Goal: Find specific page/section: Find specific page/section

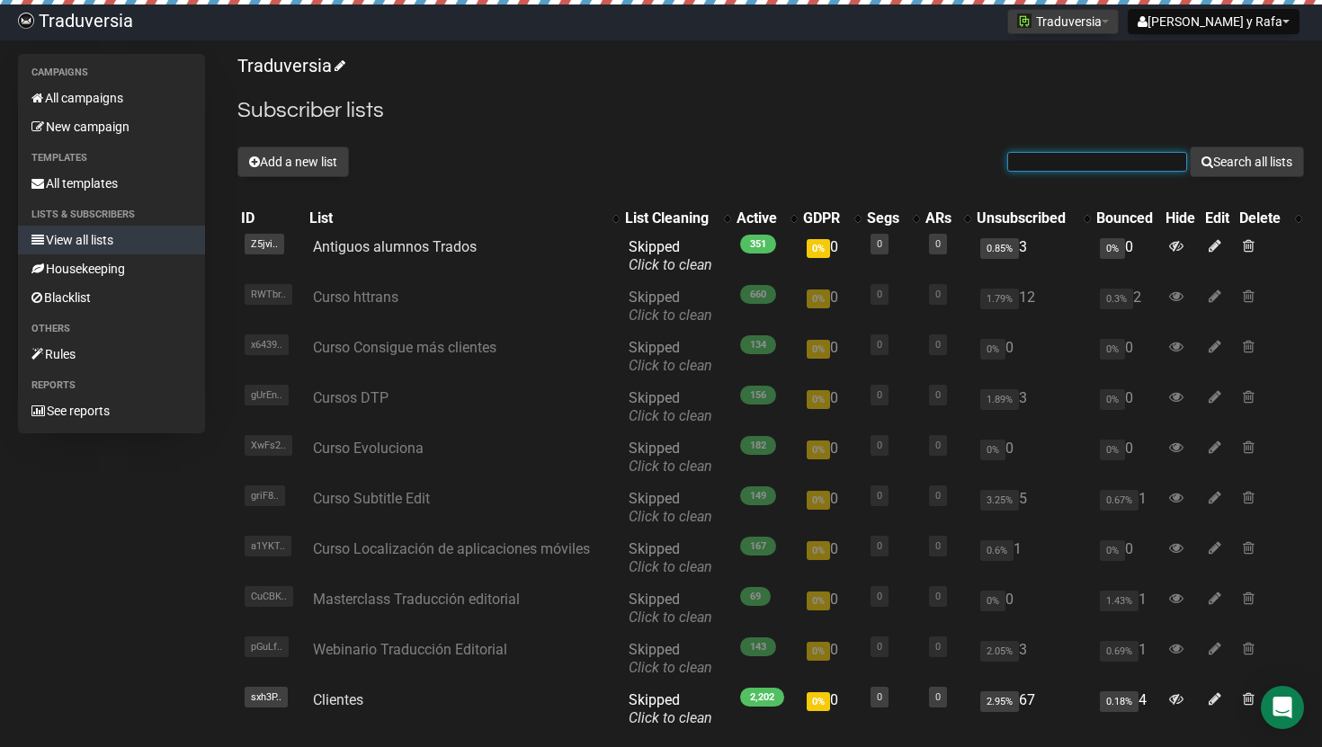
click at [1101, 164] on input "text" at bounding box center [1097, 162] width 180 height 20
type input "[PERSON_NAME]"
click at [1190, 147] on button "Search all lists" at bounding box center [1247, 162] width 114 height 31
click at [1104, 157] on input "text" at bounding box center [1097, 162] width 180 height 20
type input "[PERSON_NAME]"
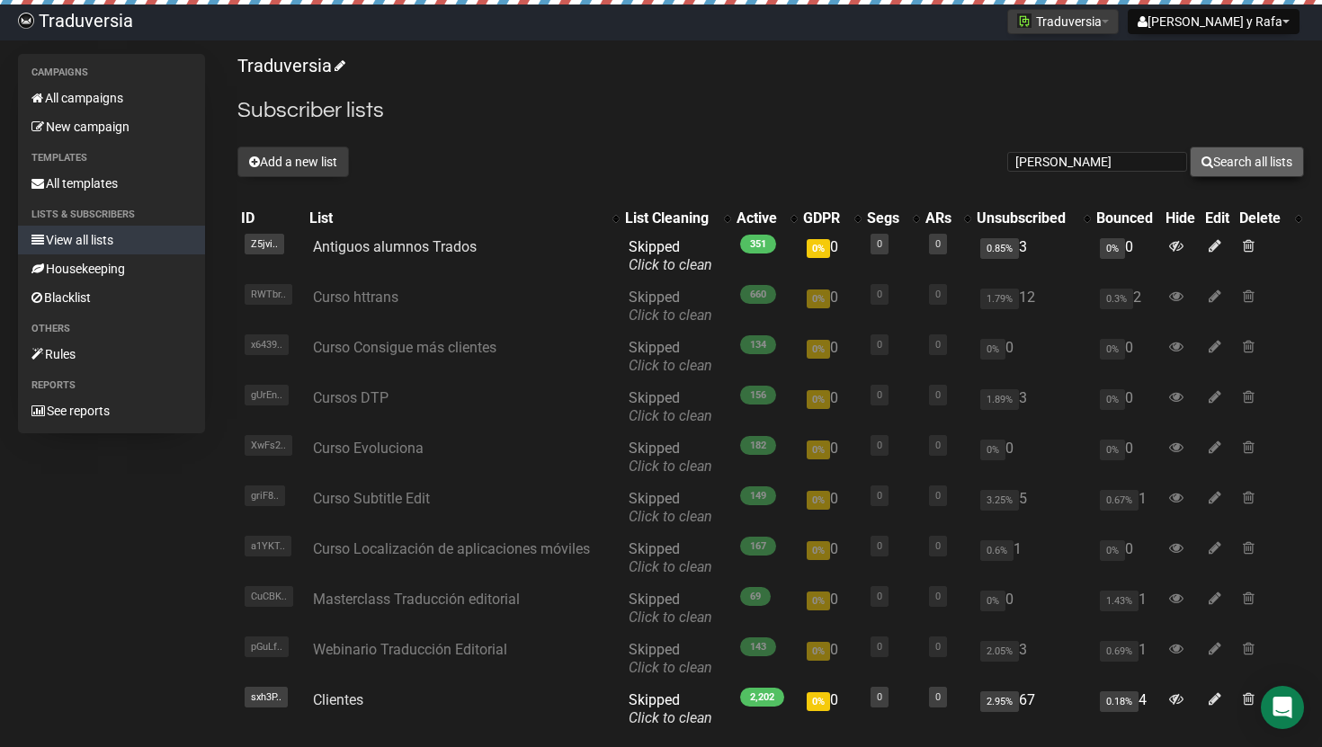
click at [1203, 162] on icon "submit" at bounding box center [1207, 162] width 12 height 13
